Goal: Navigation & Orientation: Find specific page/section

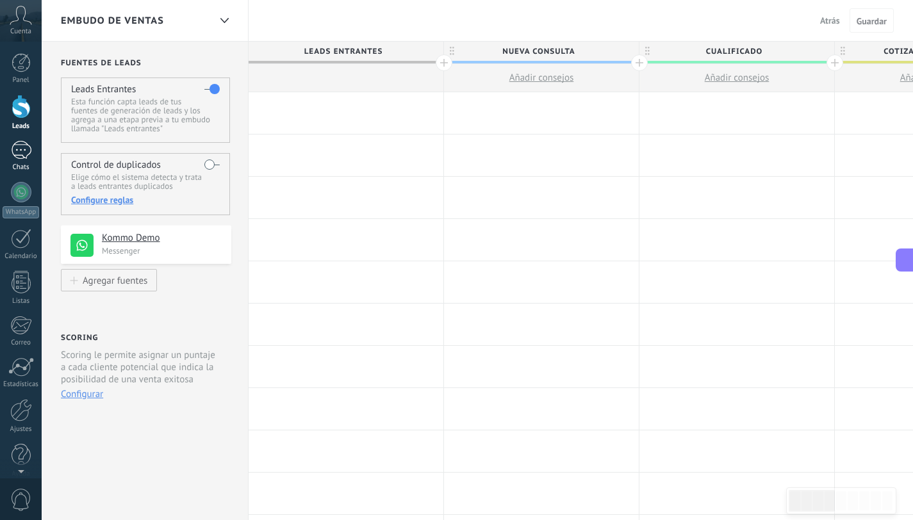
click at [15, 160] on link "Chats" at bounding box center [21, 156] width 42 height 31
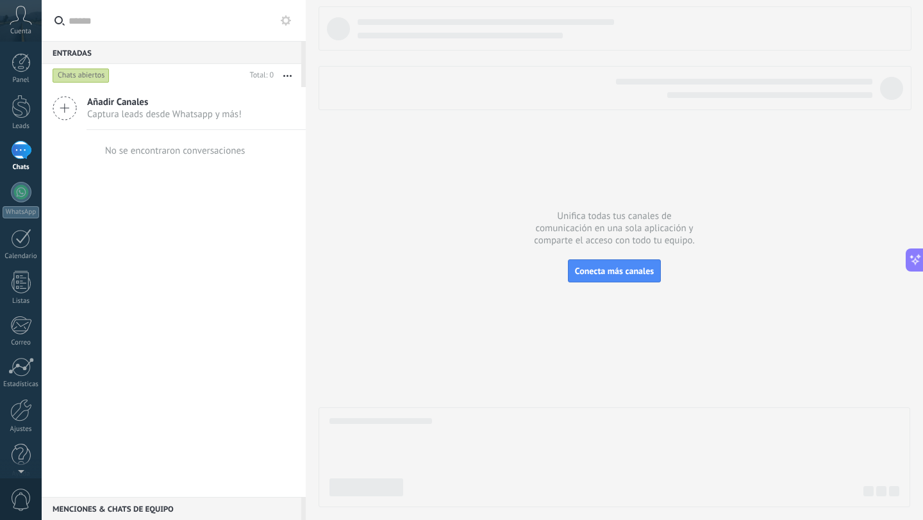
click at [141, 115] on span "Captura leads desde Whatsapp y más!" at bounding box center [164, 114] width 154 height 12
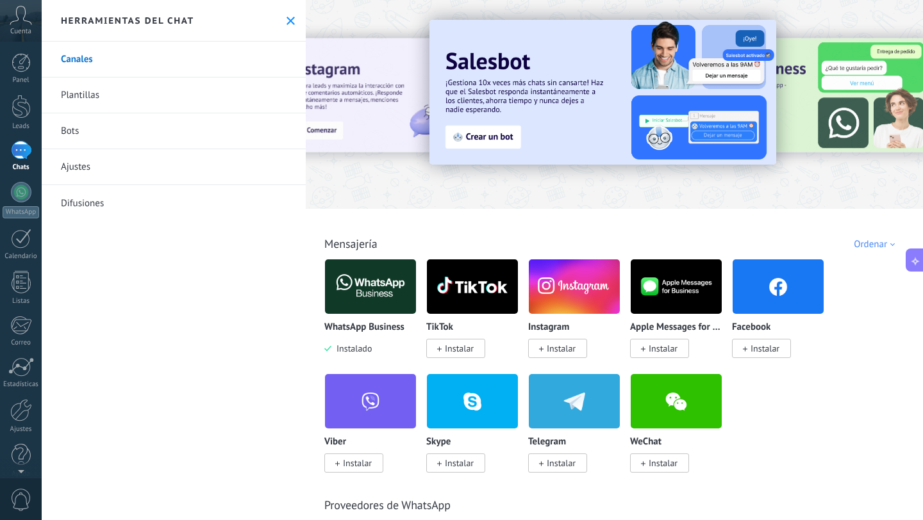
click at [886, 244] on div "Ordenar" at bounding box center [877, 244] width 46 height 12
click at [754, 233] on div "Todo Bandeja de entrada Soluciones de IA Automatizaciones Fuentes de leads Inst…" at bounding box center [615, 230] width 610 height 42
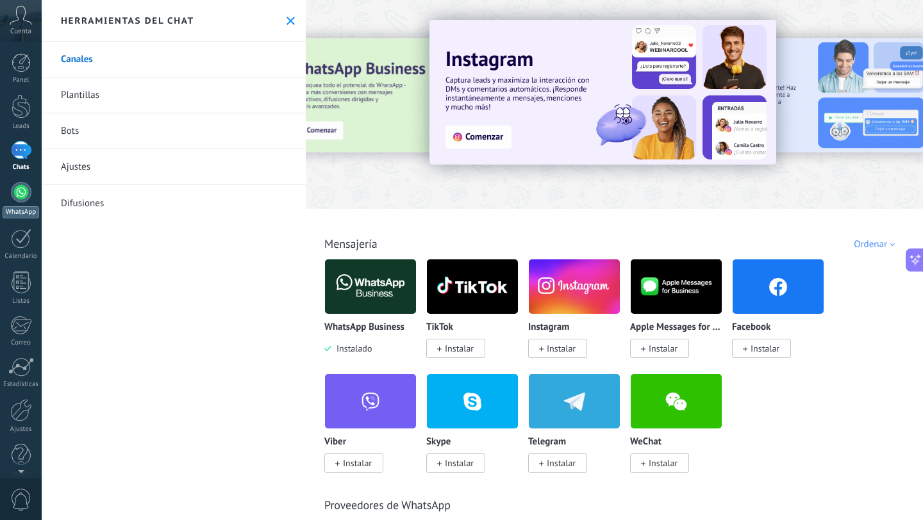
click at [18, 194] on div at bounding box center [21, 192] width 21 height 21
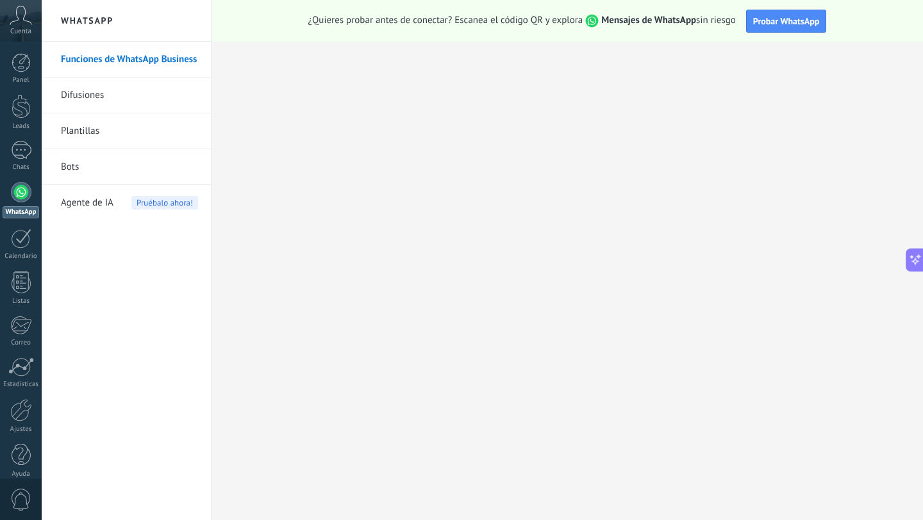
click at [88, 98] on link "Difusiones" at bounding box center [129, 96] width 137 height 36
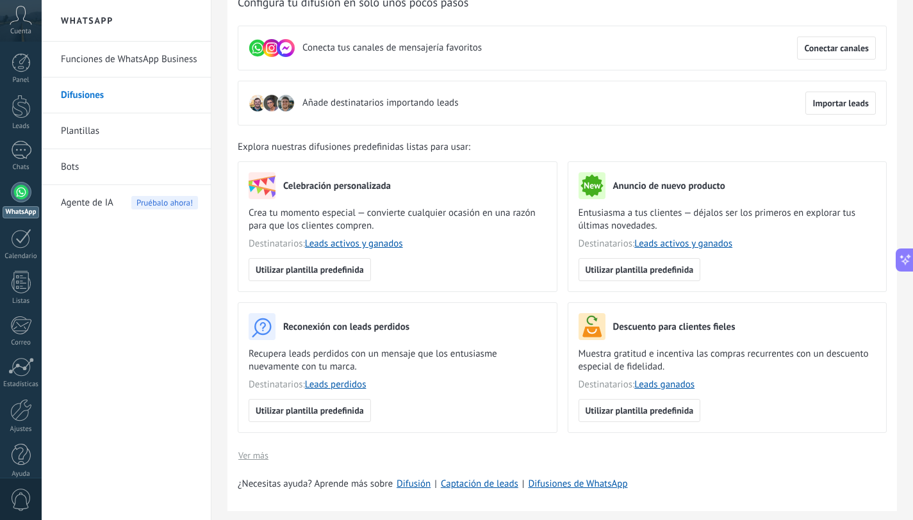
scroll to position [160, 0]
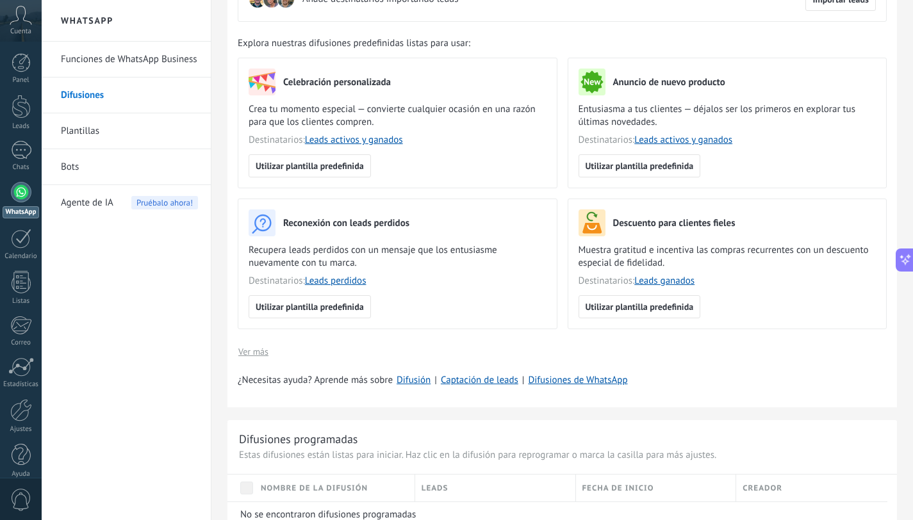
click at [85, 136] on link "Plantillas" at bounding box center [129, 131] width 137 height 36
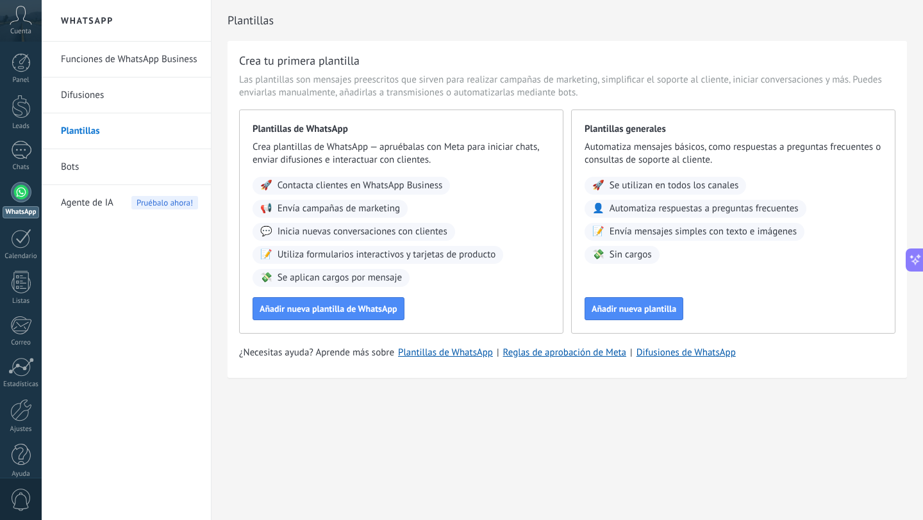
click at [90, 169] on link "Bots" at bounding box center [129, 167] width 137 height 36
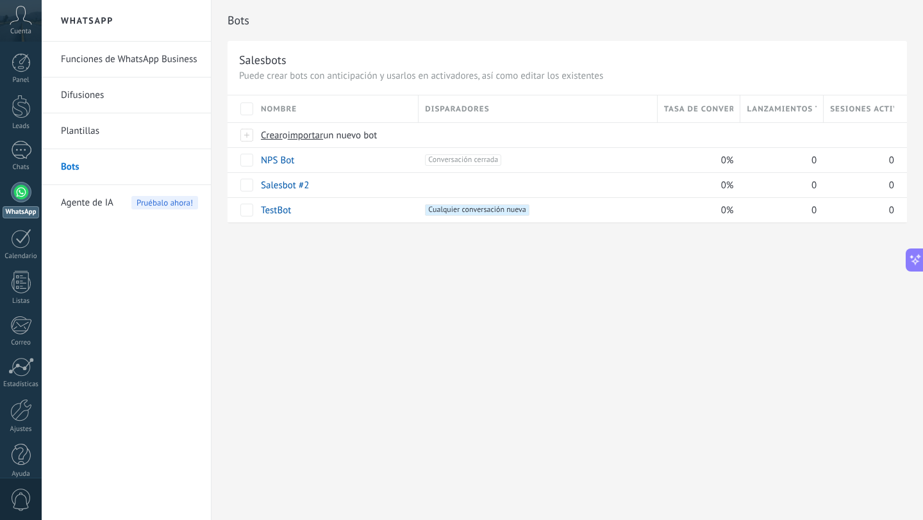
click at [93, 201] on span "Agente de IA" at bounding box center [87, 203] width 53 height 36
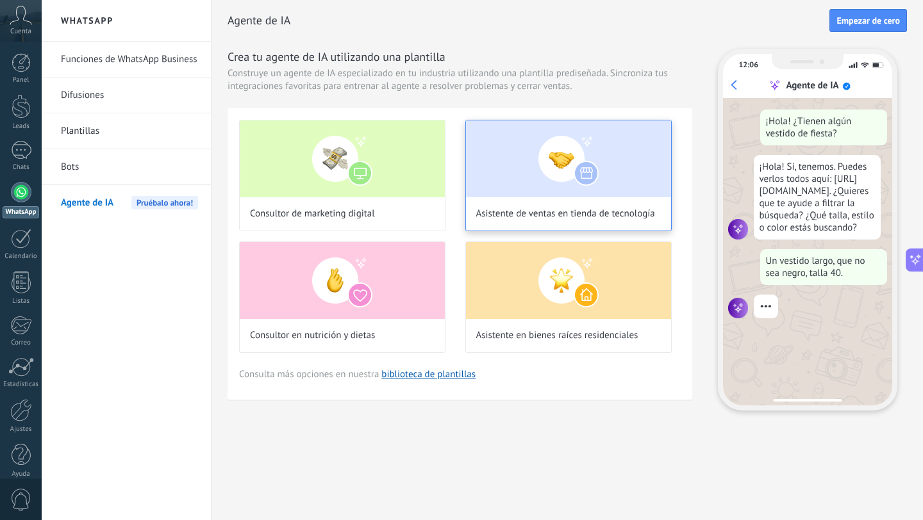
click at [501, 181] on img at bounding box center [568, 158] width 205 height 77
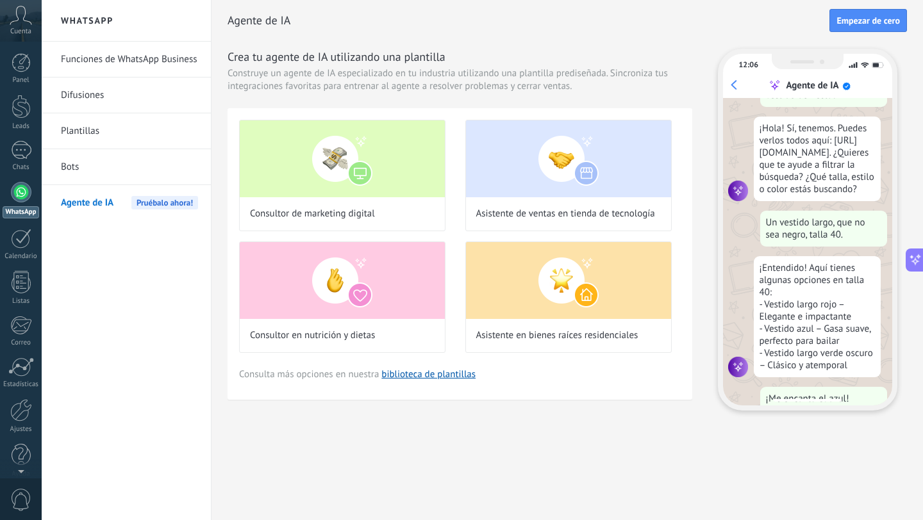
scroll to position [96, 0]
